Goal: Transaction & Acquisition: Book appointment/travel/reservation

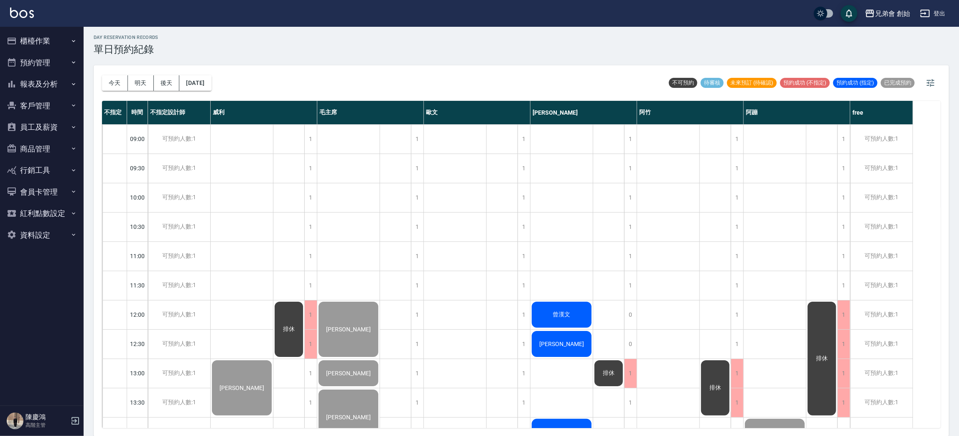
scroll to position [313, 0]
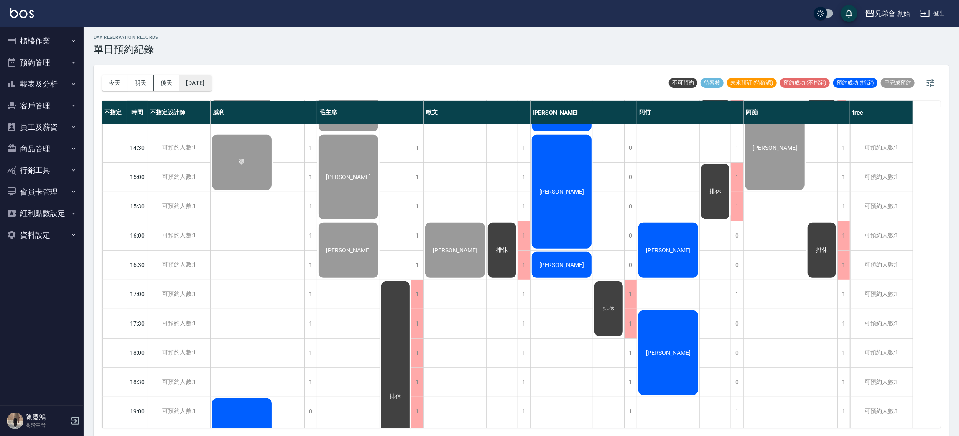
click at [211, 81] on button "[DATE]" at bounding box center [195, 82] width 32 height 15
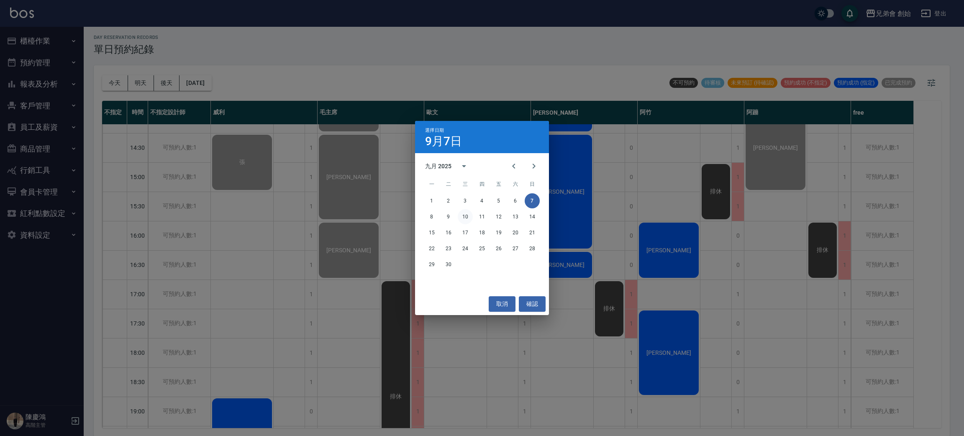
click at [462, 220] on button "10" at bounding box center [465, 216] width 15 height 15
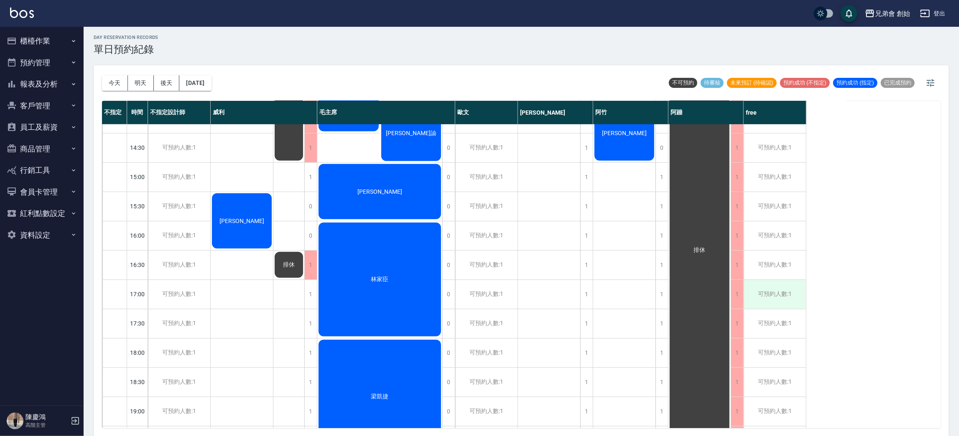
click at [776, 295] on div "可預約人數:1" at bounding box center [775, 294] width 62 height 29
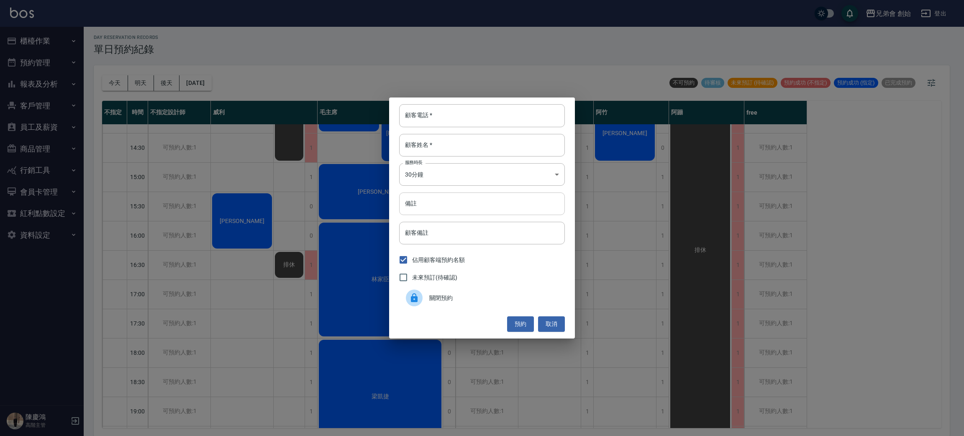
click at [481, 194] on input "備註" at bounding box center [482, 203] width 166 height 23
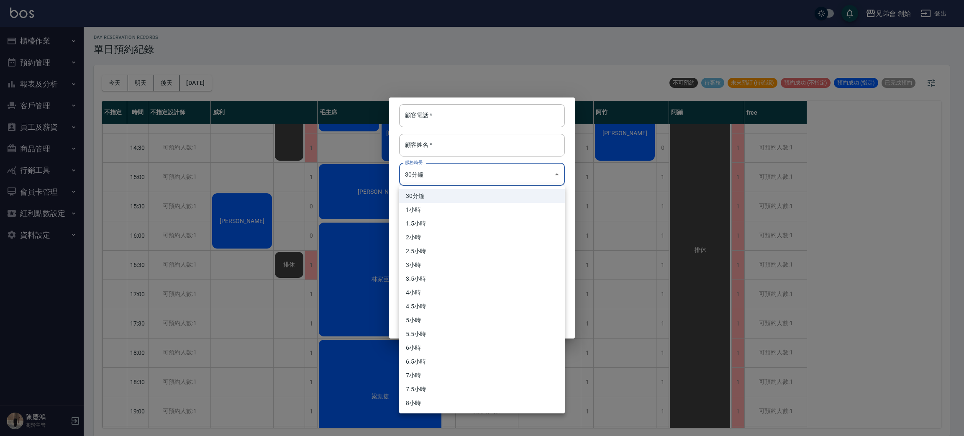
click at [494, 183] on body "兄弟會 創始 登出 櫃檯作業 打帳單 帳單列表 掛單列表 座位開單 營業儀表板 現金收支登錄 高階收支登錄 材料自購登錄 每日結帳 排班表 現場電腦打卡 掃碼…" at bounding box center [482, 217] width 964 height 438
click at [500, 169] on div at bounding box center [482, 218] width 964 height 436
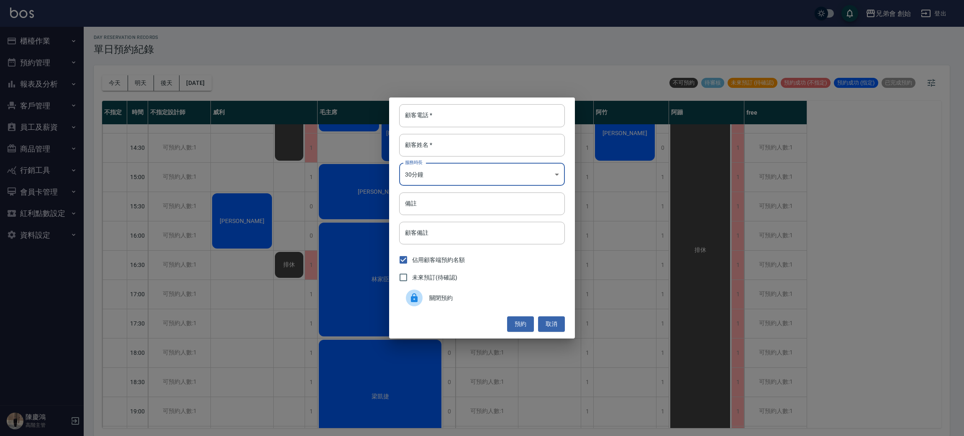
click at [479, 184] on body "兄弟會 創始 登出 櫃檯作業 打帳單 帳單列表 掛單列表 座位開單 營業儀表板 現金收支登錄 高階收支登錄 材料自購登錄 每日結帳 排班表 現場電腦打卡 掃碼…" at bounding box center [482, 217] width 964 height 438
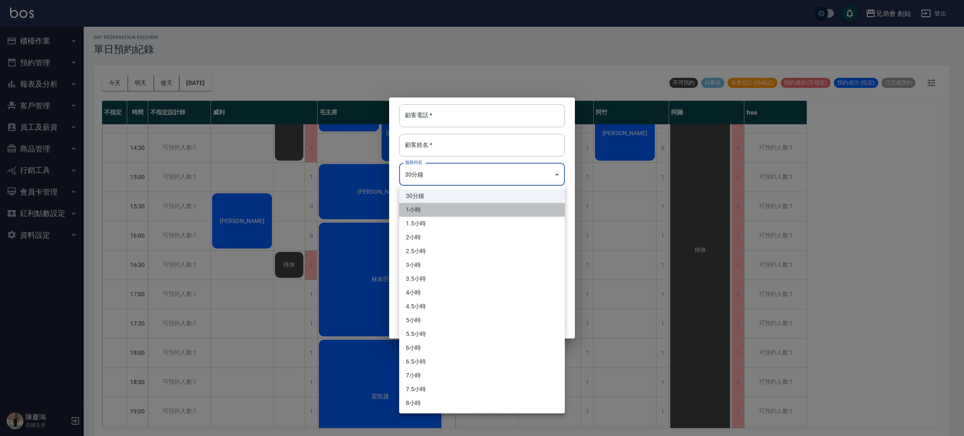
drag, startPoint x: 432, startPoint y: 207, endPoint x: 446, endPoint y: 161, distance: 48.0
click at [432, 207] on li "1小時" at bounding box center [482, 210] width 166 height 14
type input "2"
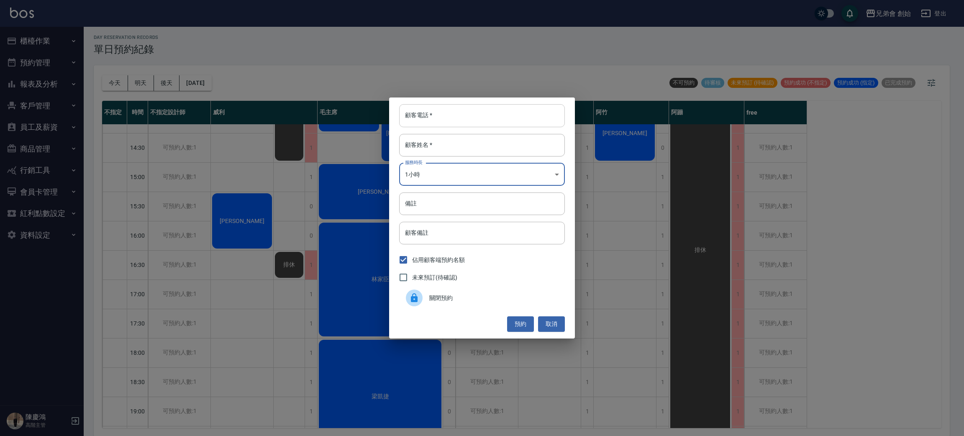
click at [460, 110] on input "顧客電話   *" at bounding box center [482, 115] width 166 height 23
type input "0966322511"
click at [445, 154] on input "顧客姓名   *" at bounding box center [482, 145] width 166 height 23
type input "蔡"
click at [524, 323] on button "預約" at bounding box center [520, 323] width 27 height 15
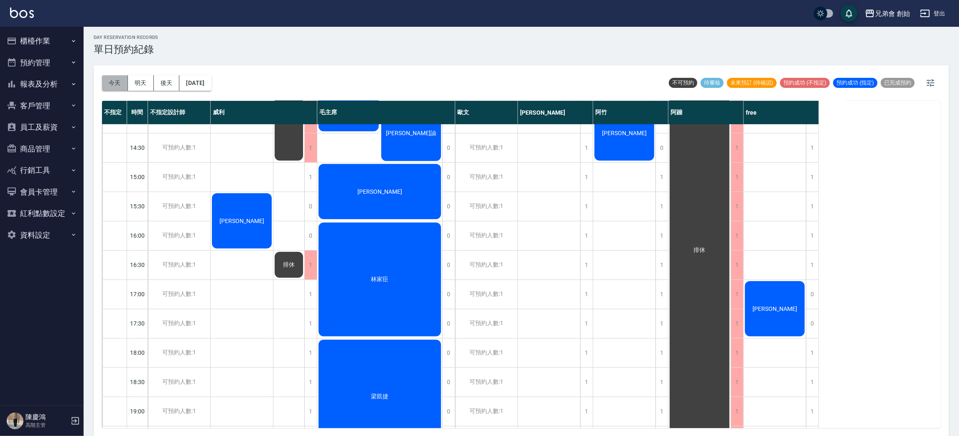
click at [111, 82] on button "今天" at bounding box center [115, 82] width 26 height 15
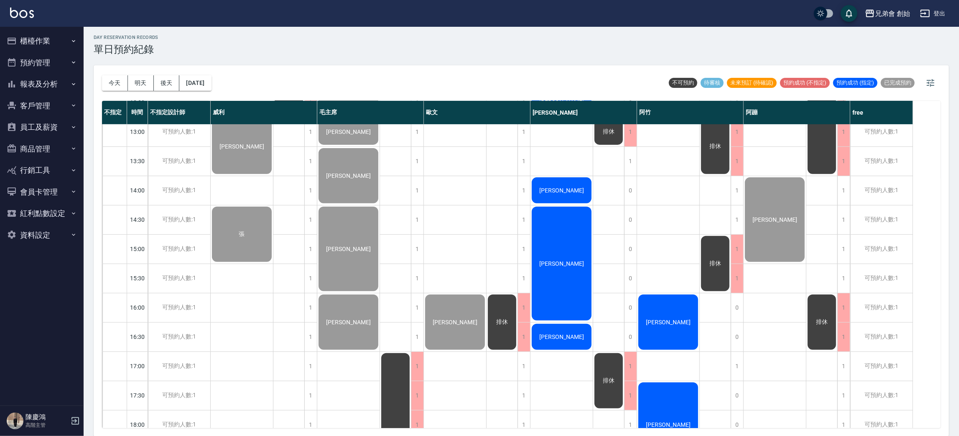
scroll to position [304, 0]
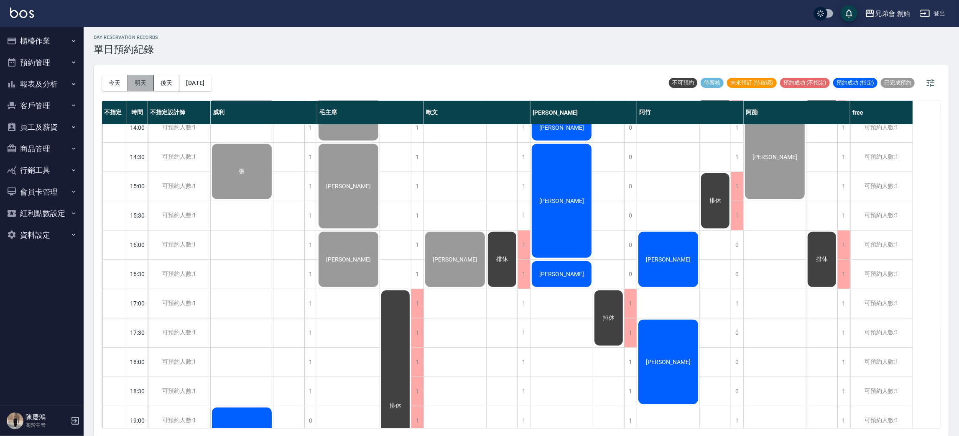
click at [138, 77] on button "明天" at bounding box center [141, 82] width 26 height 15
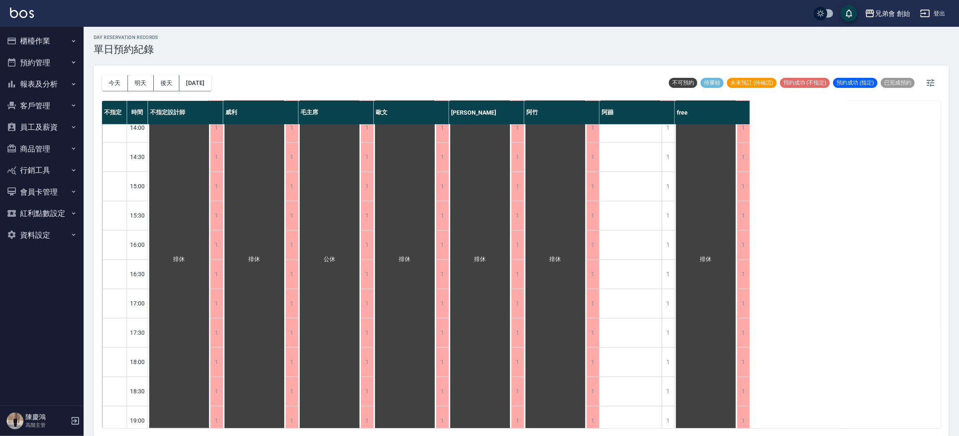
scroll to position [555, 0]
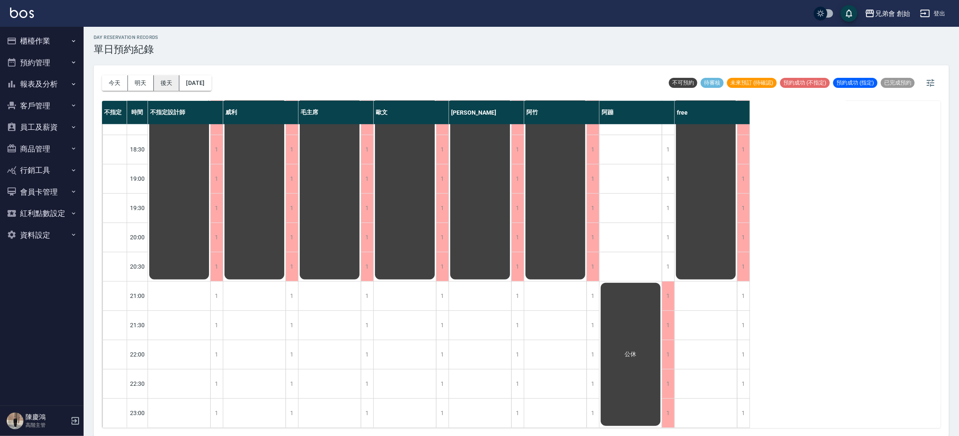
click at [164, 84] on button "後天" at bounding box center [167, 82] width 26 height 15
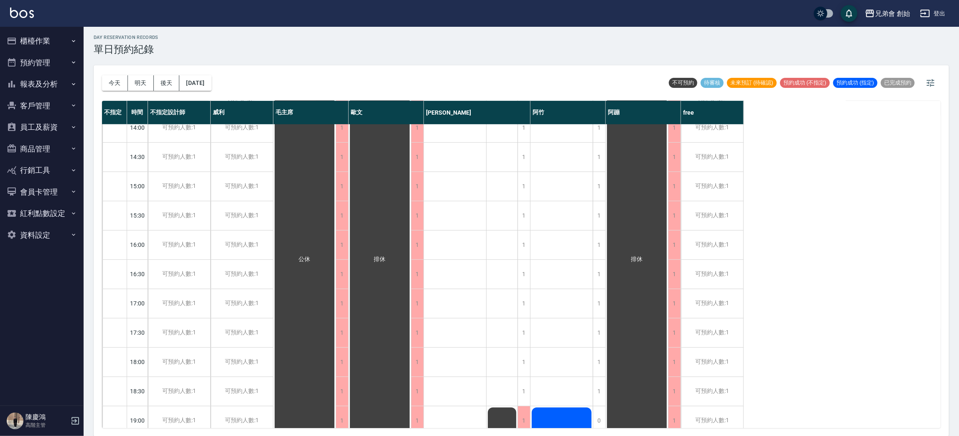
scroll to position [53, 0]
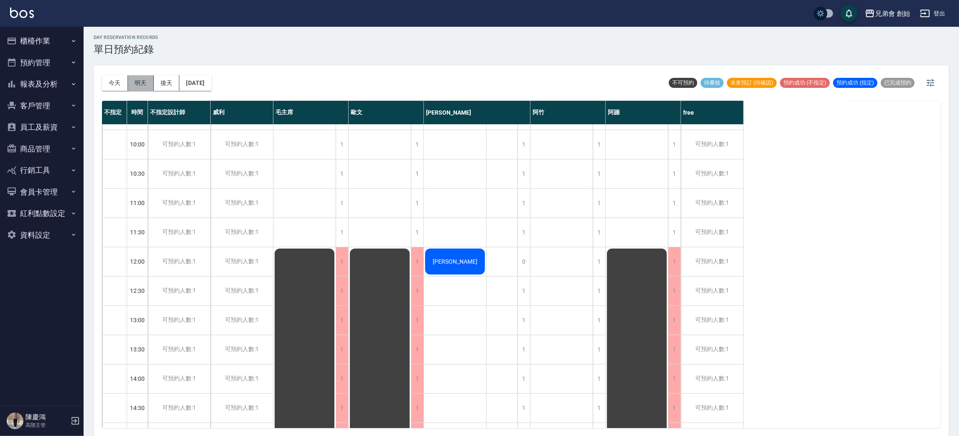
click at [144, 79] on button "明天" at bounding box center [141, 82] width 26 height 15
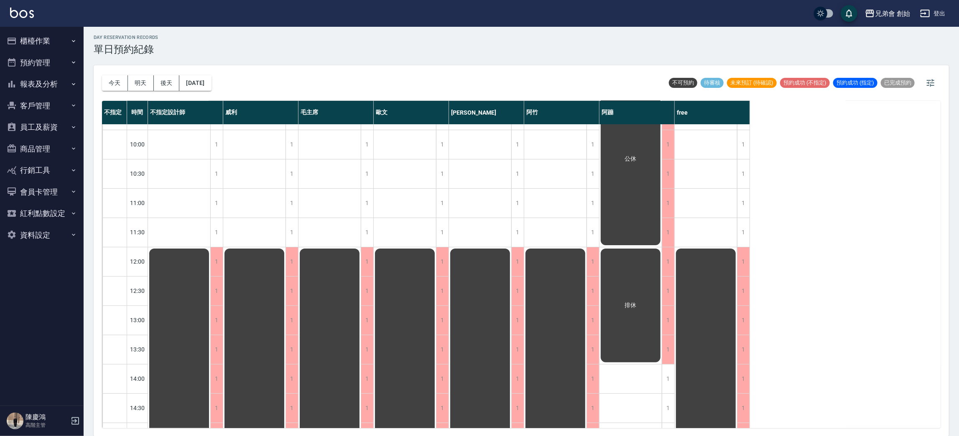
click at [176, 87] on button "後天" at bounding box center [167, 82] width 26 height 15
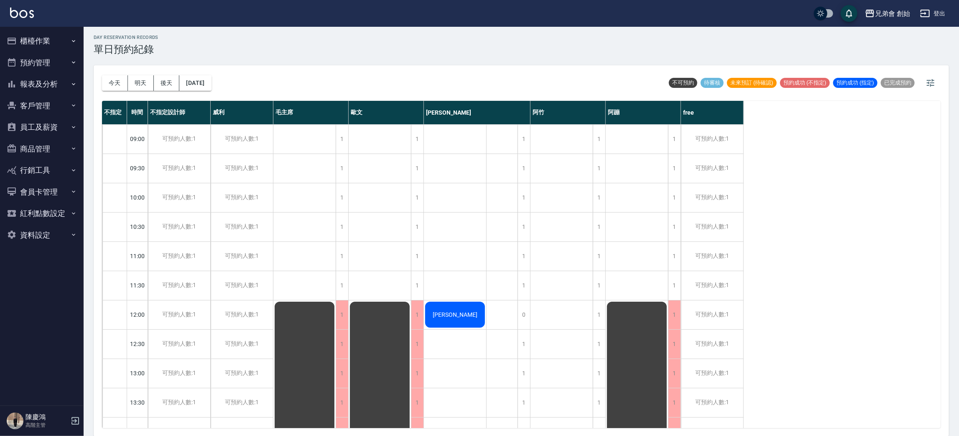
click at [102, 90] on div "[DATE] [DATE] [DATE] [DATE]" at bounding box center [157, 83] width 110 height 36
click at [115, 81] on button "今天" at bounding box center [115, 82] width 26 height 15
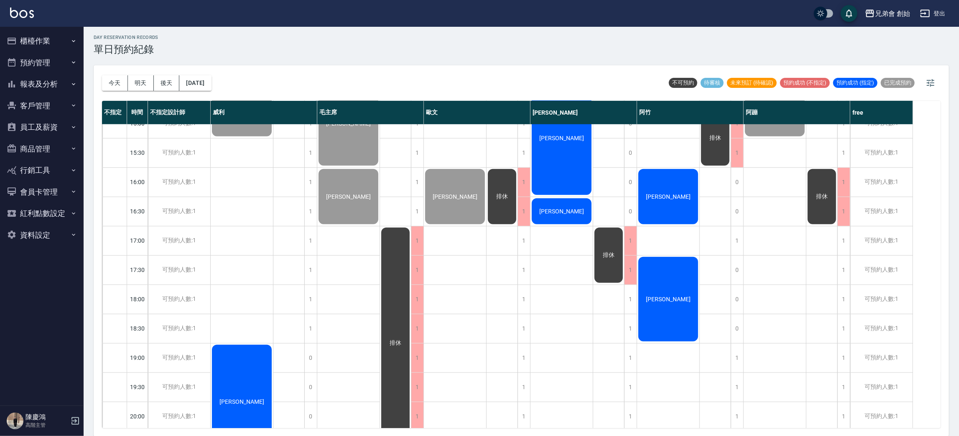
scroll to position [555, 0]
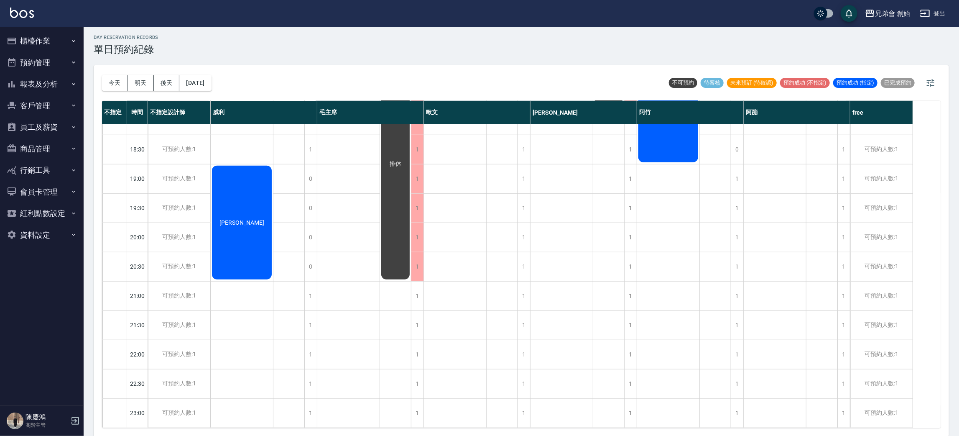
click at [249, 183] on div "[PERSON_NAME]" at bounding box center [242, 222] width 62 height 116
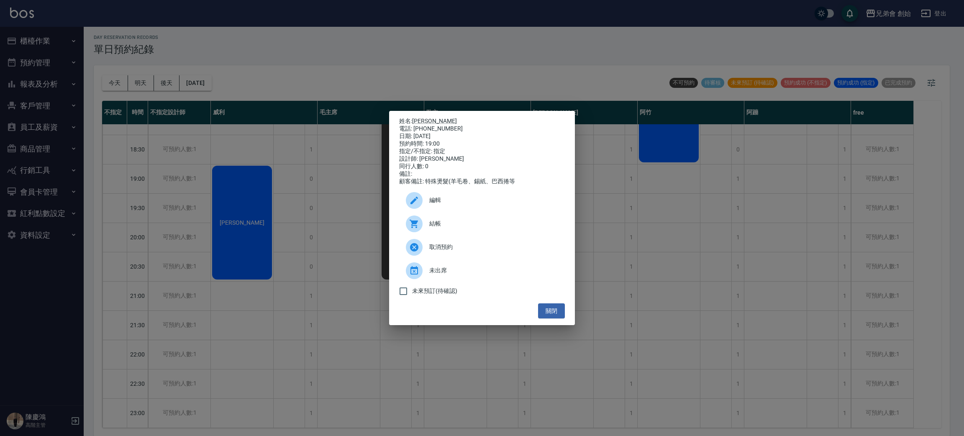
click at [286, 46] on div "姓名: [PERSON_NAME] 電話: [PHONE_NUMBER] 日期: [DATE] 預約時間: 19:00 指定/不指定: 指定 設計師: [PE…" at bounding box center [482, 218] width 964 height 436
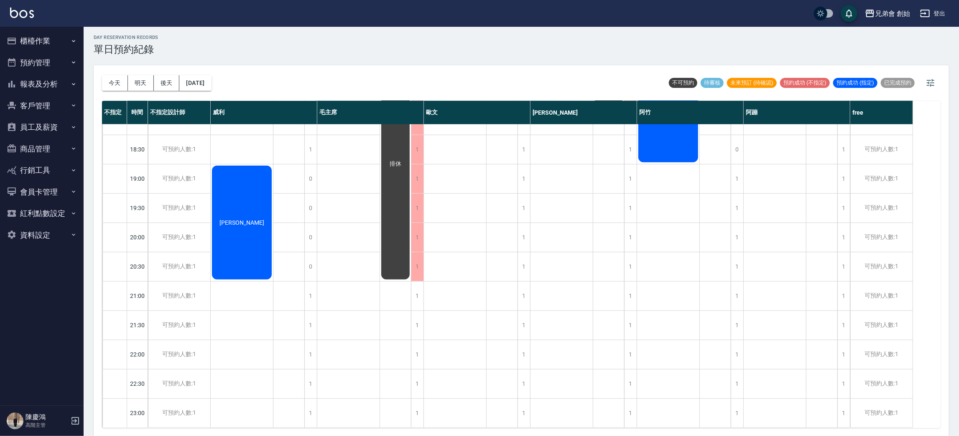
click at [225, 180] on div "[PERSON_NAME]" at bounding box center [242, 222] width 62 height 116
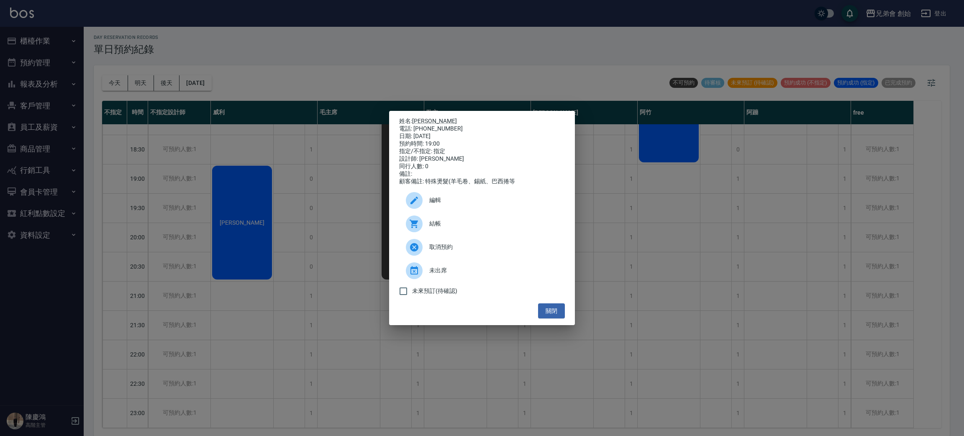
click at [248, 47] on div "姓名: [PERSON_NAME] 電話: [PHONE_NUMBER] 日期: [DATE] 預約時間: 19:00 指定/不指定: 指定 設計師: [PE…" at bounding box center [482, 218] width 964 height 436
